Goal: Register for event/course

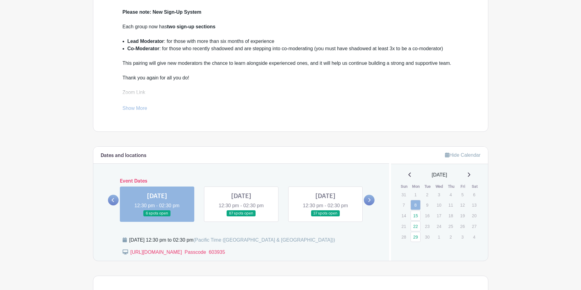
scroll to position [316, 0]
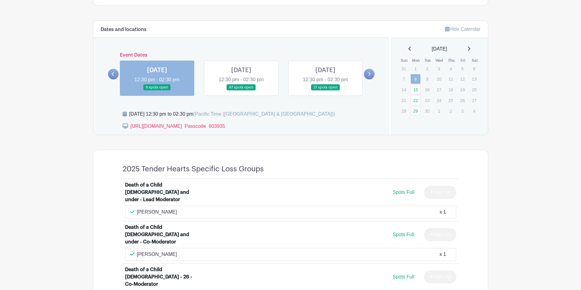
click at [241, 91] on link at bounding box center [241, 91] width 0 height 0
click at [415, 91] on link "15" at bounding box center [415, 90] width 10 height 10
click at [416, 91] on link "15" at bounding box center [415, 90] width 10 height 10
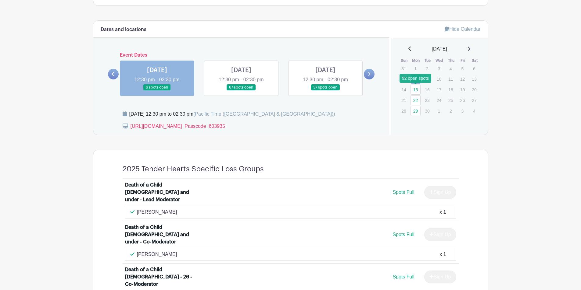
click at [416, 91] on link "15" at bounding box center [415, 90] width 10 height 10
click at [241, 91] on link at bounding box center [241, 91] width 0 height 0
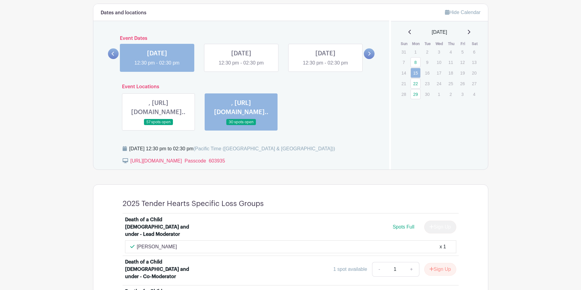
scroll to position [347, 0]
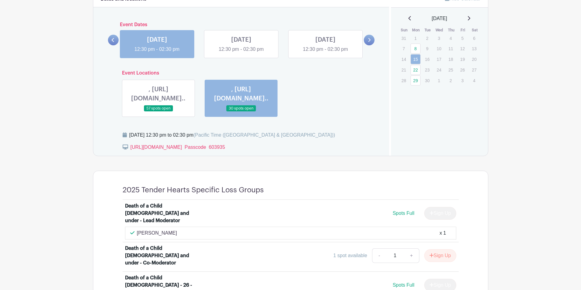
click at [241, 53] on link at bounding box center [241, 53] width 0 height 0
click at [415, 72] on link "22" at bounding box center [415, 70] width 10 height 10
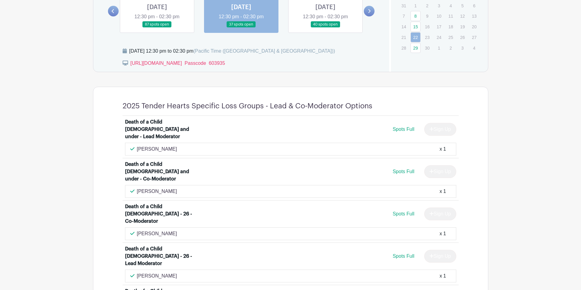
scroll to position [377, 0]
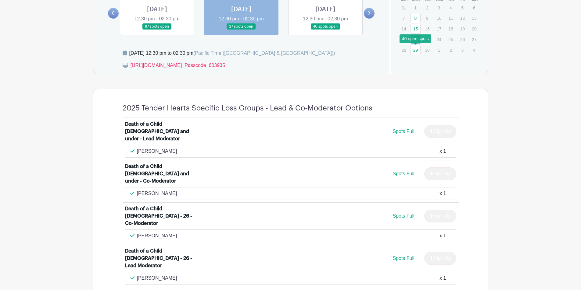
click at [414, 53] on link "29" at bounding box center [415, 50] width 10 height 10
click at [418, 51] on link "29" at bounding box center [415, 50] width 10 height 10
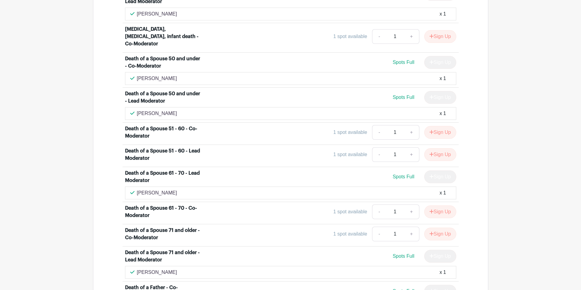
scroll to position [865, 0]
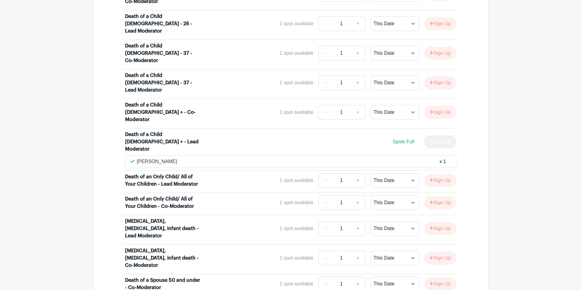
scroll to position [499, 0]
